Goal: Information Seeking & Learning: Learn about a topic

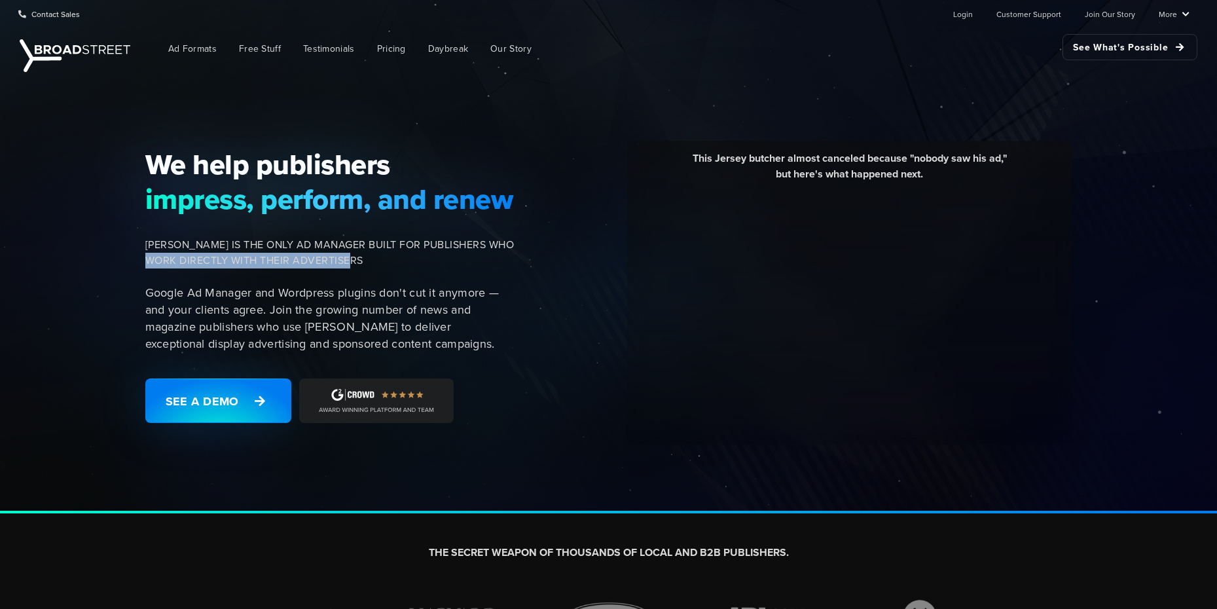
drag, startPoint x: 152, startPoint y: 263, endPoint x: 394, endPoint y: 258, distance: 242.4
click at [394, 258] on span "[PERSON_NAME] IS THE ONLY AD MANAGER BUILT FOR PUBLISHERS WHO WORK DIRECTLY WIT…" at bounding box center [329, 252] width 369 height 31
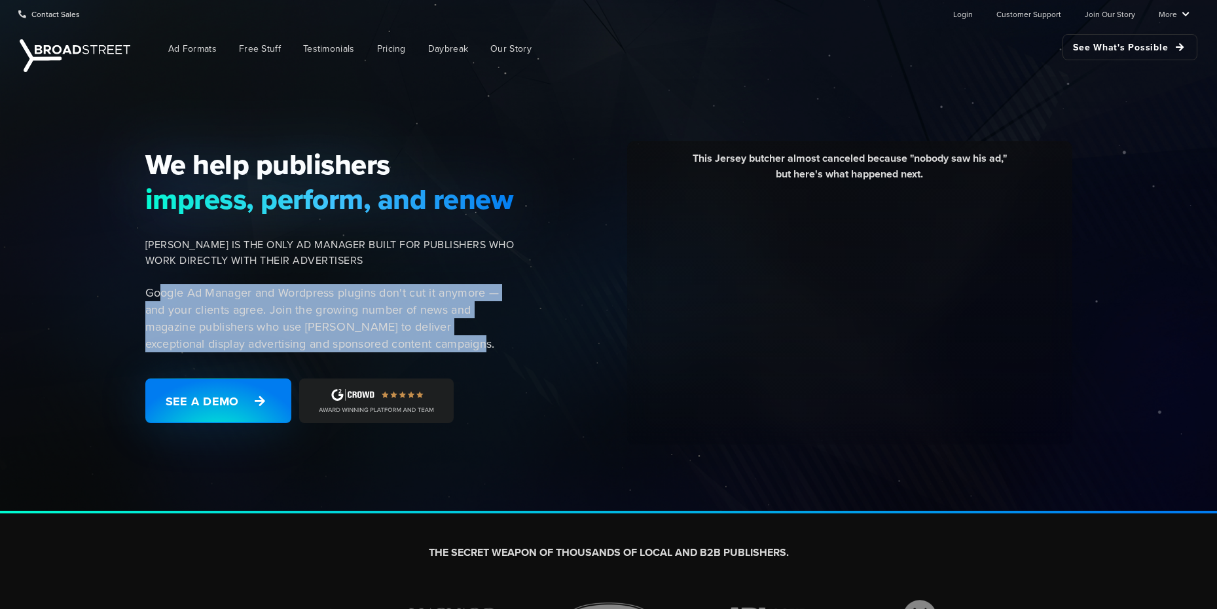
drag, startPoint x: 161, startPoint y: 294, endPoint x: 475, endPoint y: 349, distance: 319.1
click at [475, 349] on p "Google Ad Manager and Wordpress plugins don't cut it anymore — and your clients…" at bounding box center [329, 318] width 369 height 68
click at [480, 349] on p "Google Ad Manager and Wordpress plugins don't cut it anymore — and your clients…" at bounding box center [329, 318] width 369 height 68
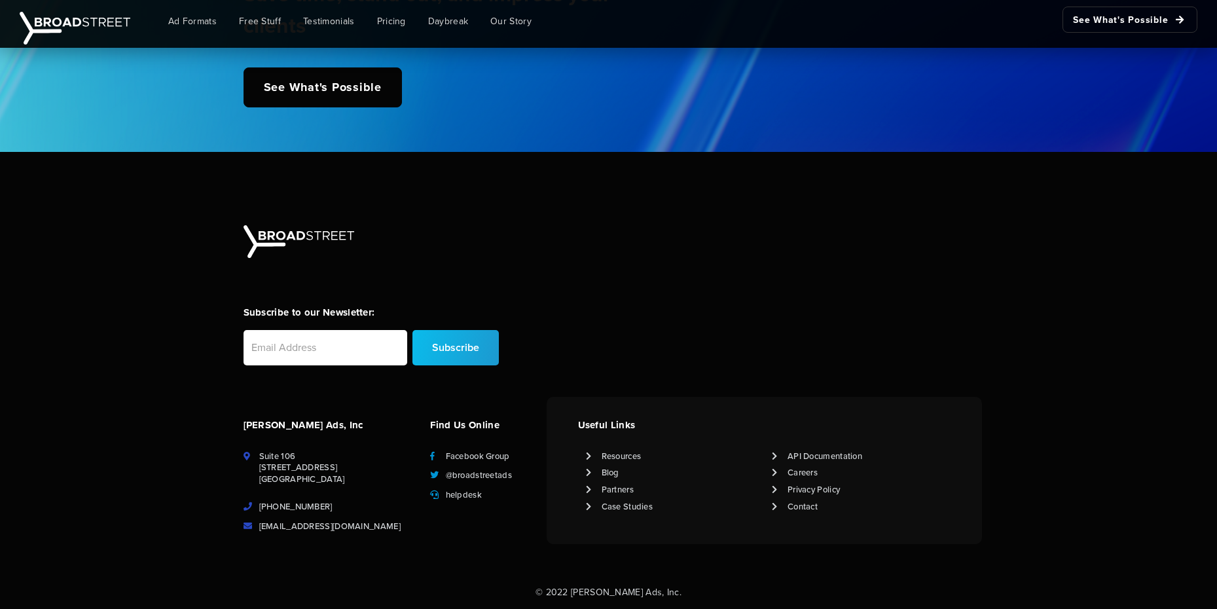
scroll to position [3207, 0]
click at [614, 511] on link "Case Studies" at bounding box center [628, 506] width 52 height 12
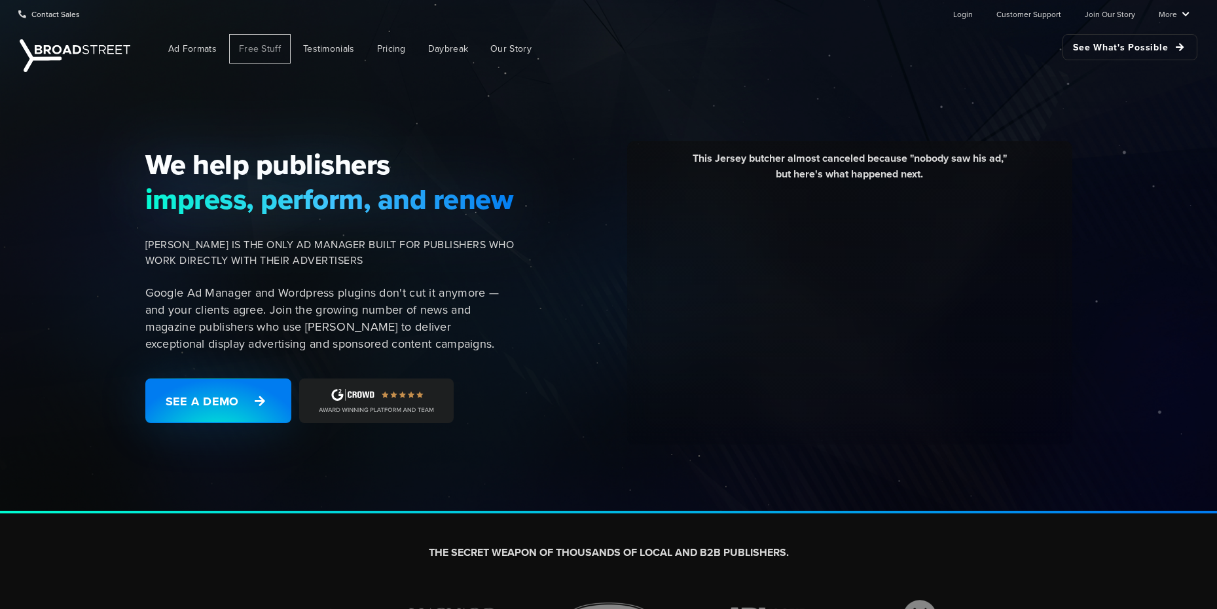
click at [251, 50] on span "Free Stuff" at bounding box center [260, 49] width 42 height 14
